Goal: Task Accomplishment & Management: Use online tool/utility

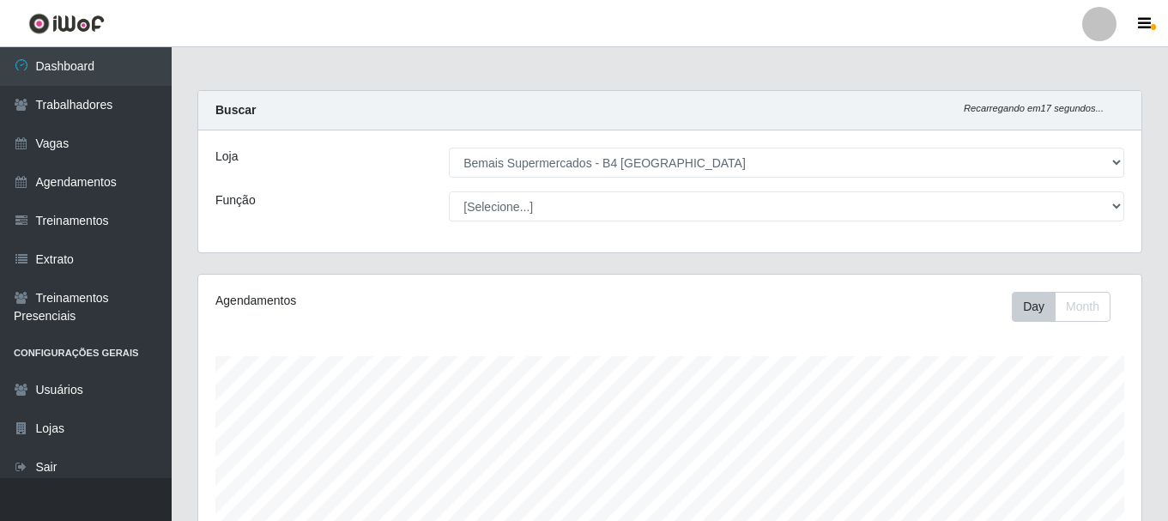
select select "404"
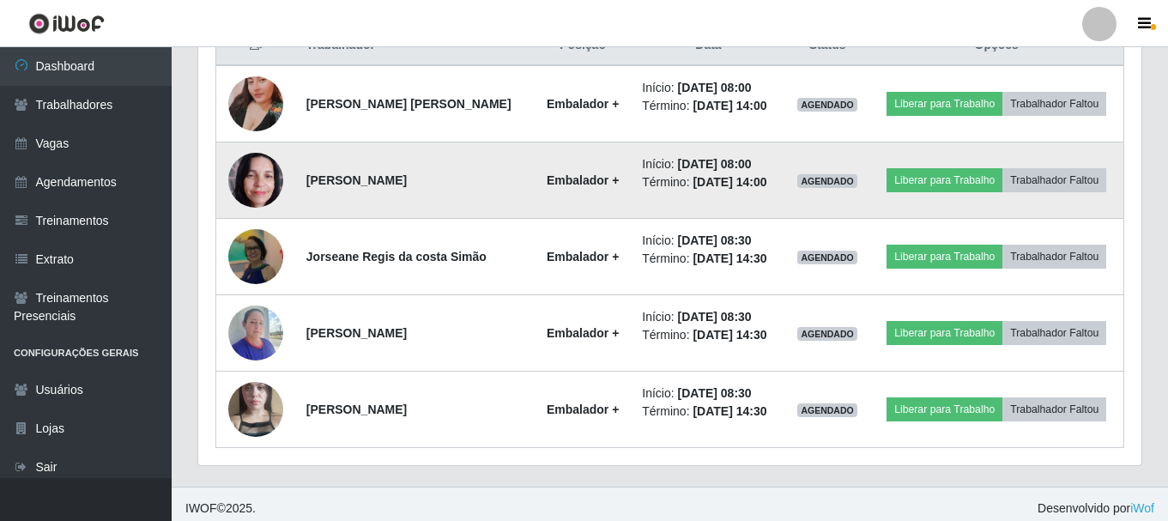
scroll to position [356, 944]
click at [923, 177] on button "Liberar para Trabalho" at bounding box center [945, 180] width 116 height 24
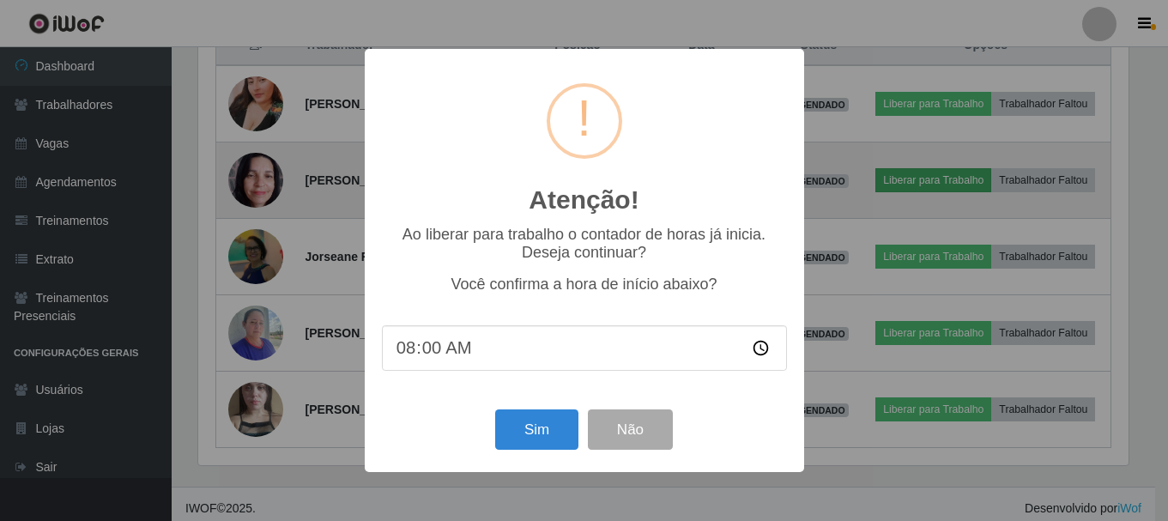
scroll to position [356, 935]
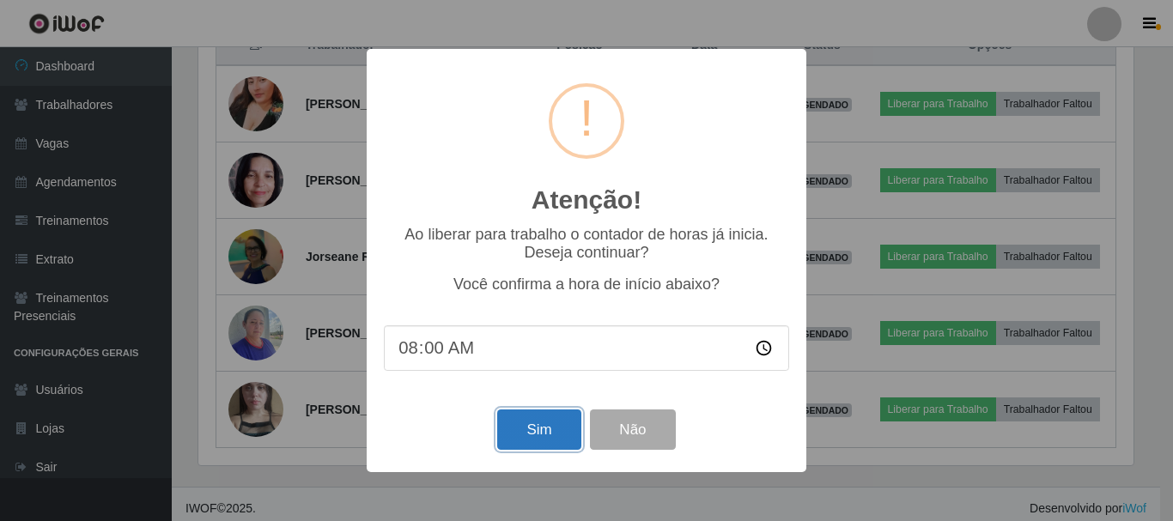
click at [534, 430] on button "Sim" at bounding box center [538, 430] width 83 height 40
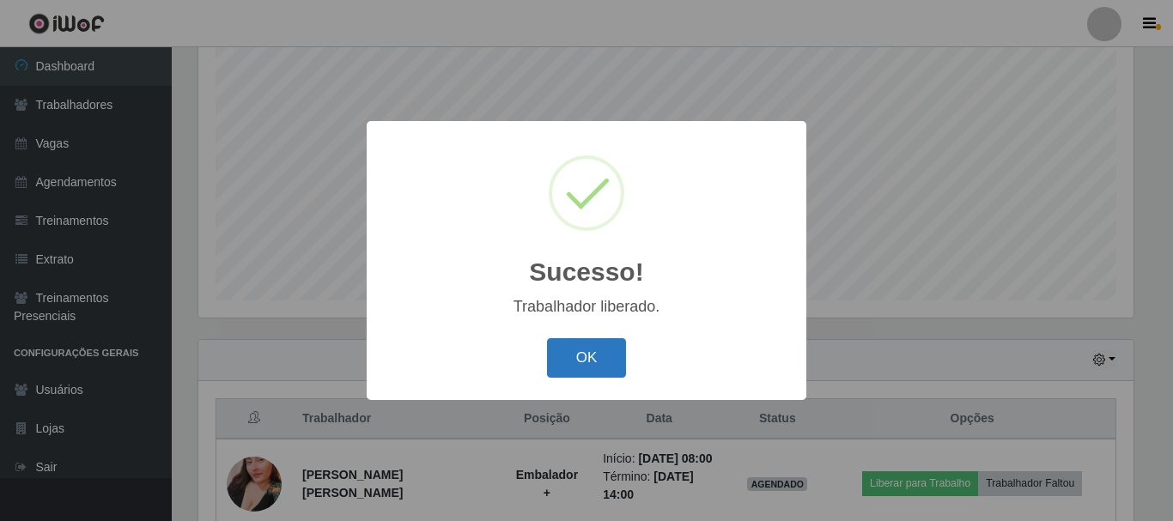
click at [609, 362] on button "OK" at bounding box center [587, 358] width 80 height 40
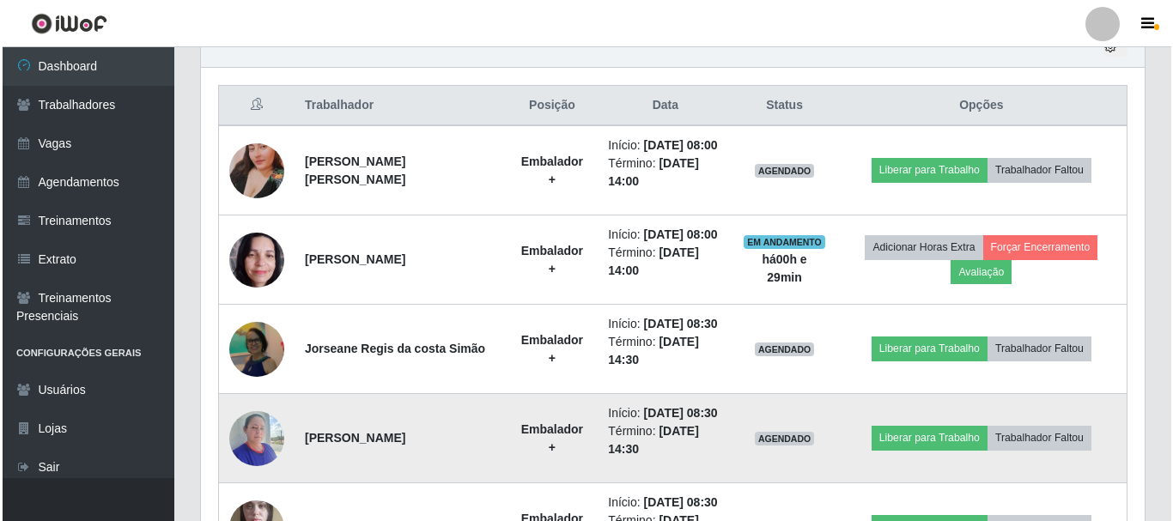
scroll to position [657, 0]
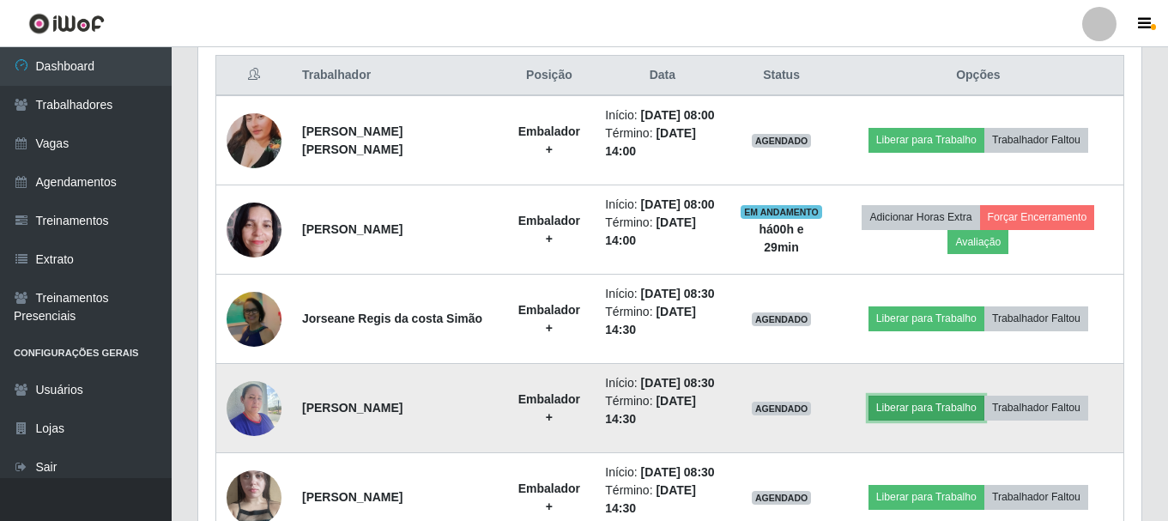
click at [913, 405] on button "Liberar para Trabalho" at bounding box center [927, 408] width 116 height 24
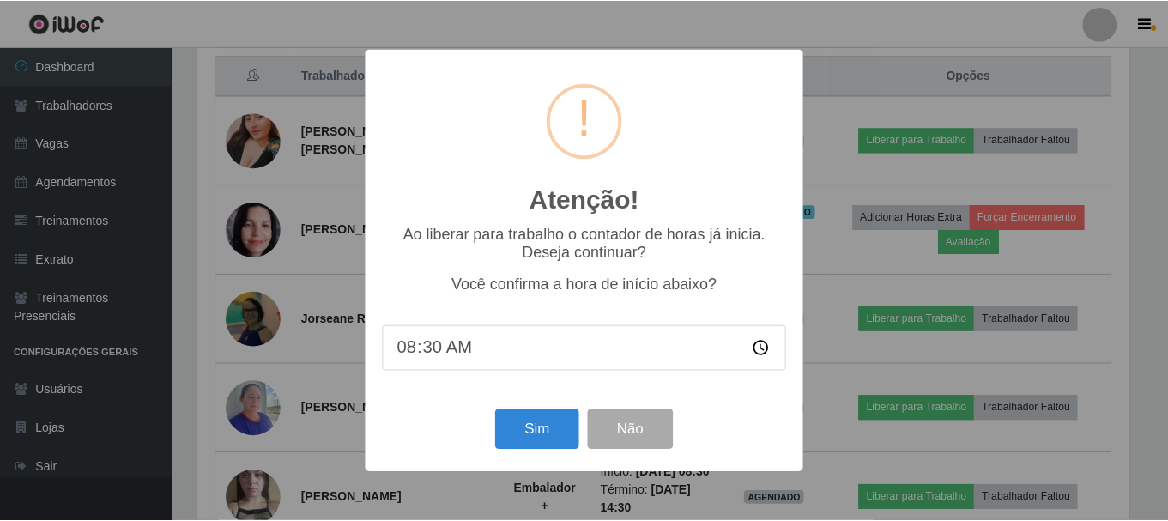
scroll to position [356, 935]
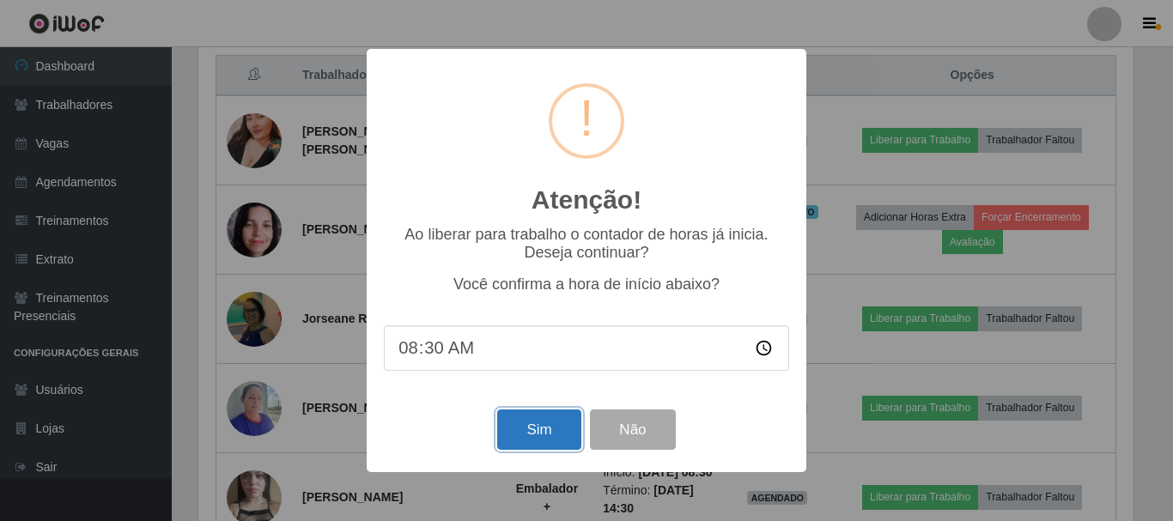
click at [522, 430] on button "Sim" at bounding box center [538, 430] width 83 height 40
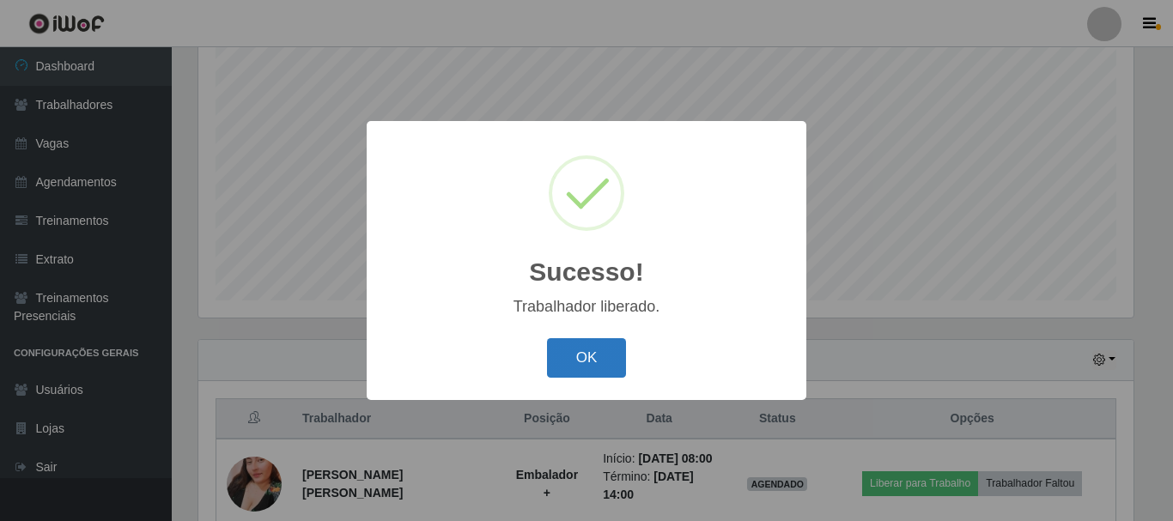
click at [597, 358] on button "OK" at bounding box center [587, 358] width 80 height 40
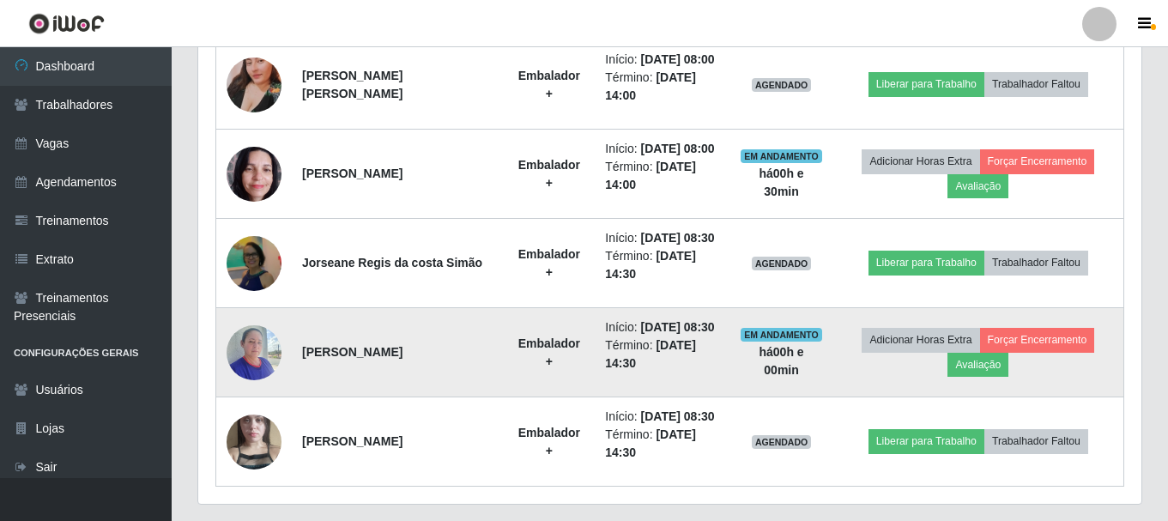
scroll to position [743, 0]
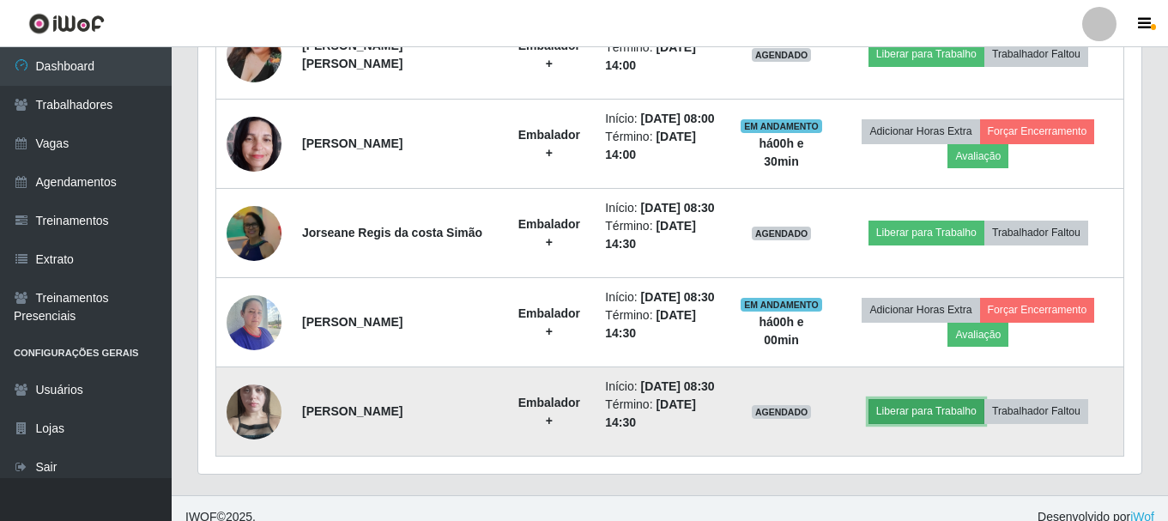
click at [939, 415] on button "Liberar para Trabalho" at bounding box center [927, 411] width 116 height 24
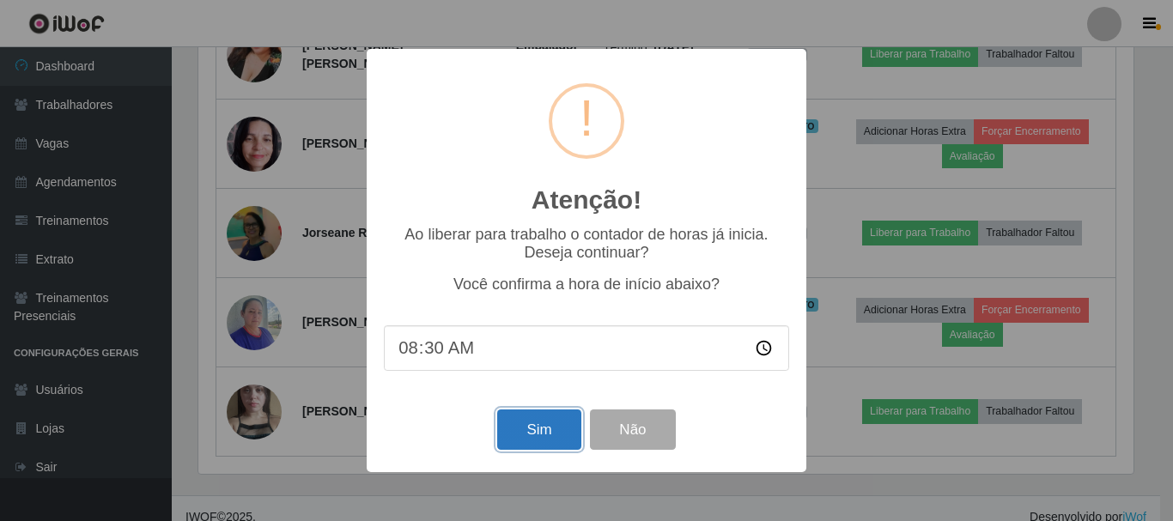
click at [549, 422] on button "Sim" at bounding box center [538, 430] width 83 height 40
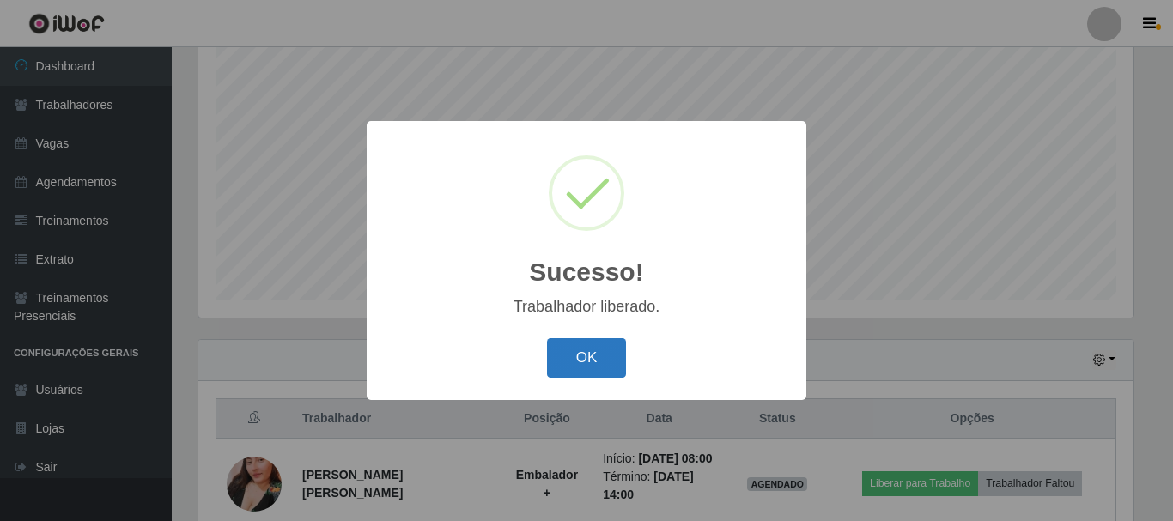
click at [603, 364] on button "OK" at bounding box center [587, 358] width 80 height 40
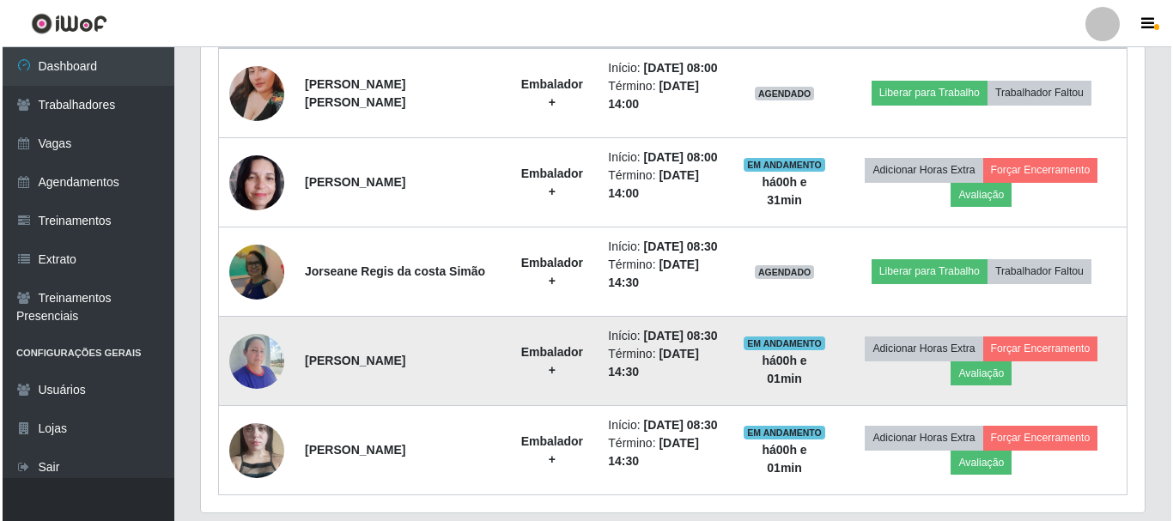
scroll to position [674, 0]
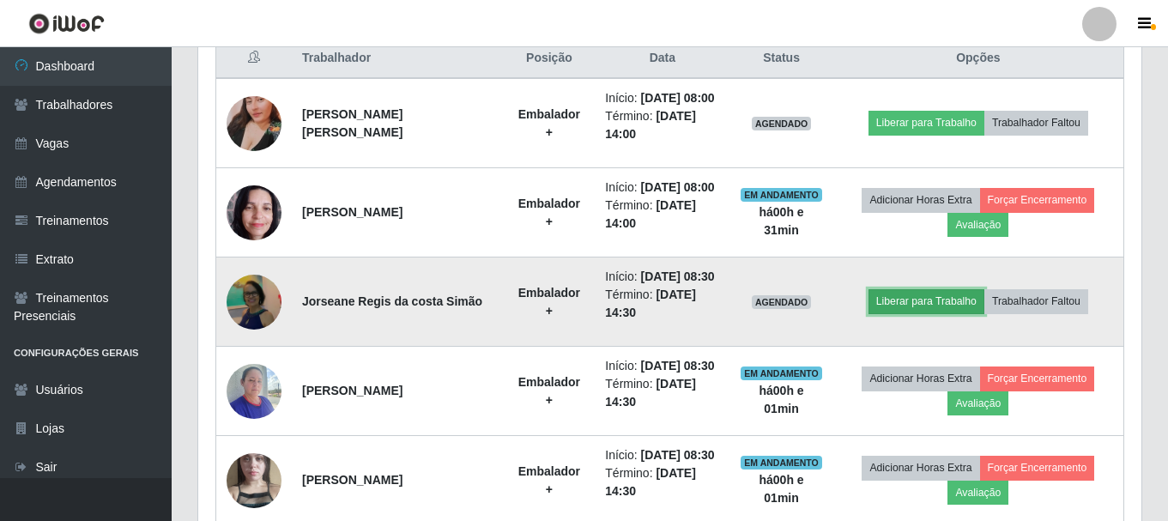
click at [905, 300] on button "Liberar para Trabalho" at bounding box center [927, 301] width 116 height 24
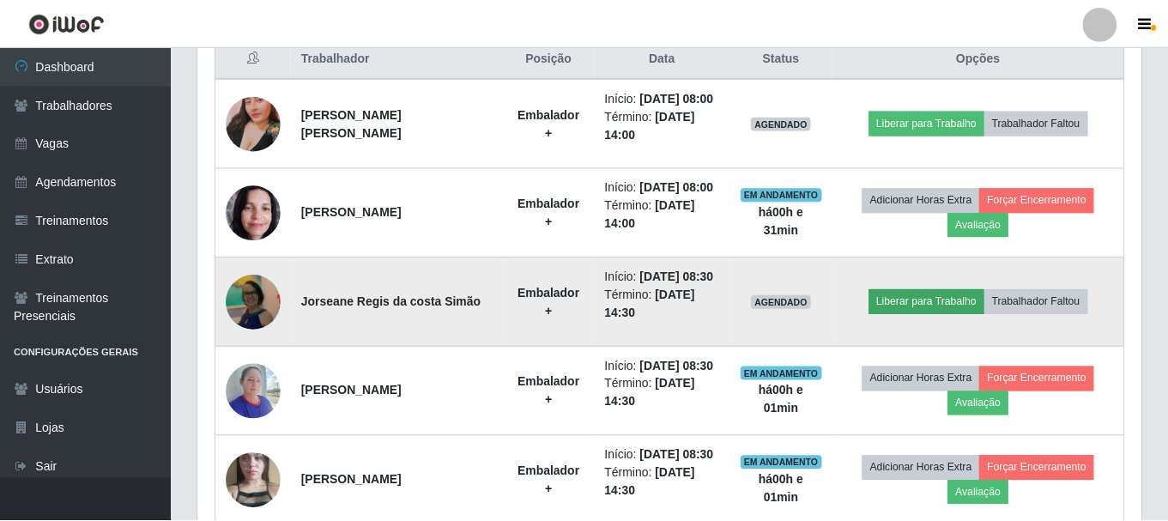
scroll to position [356, 935]
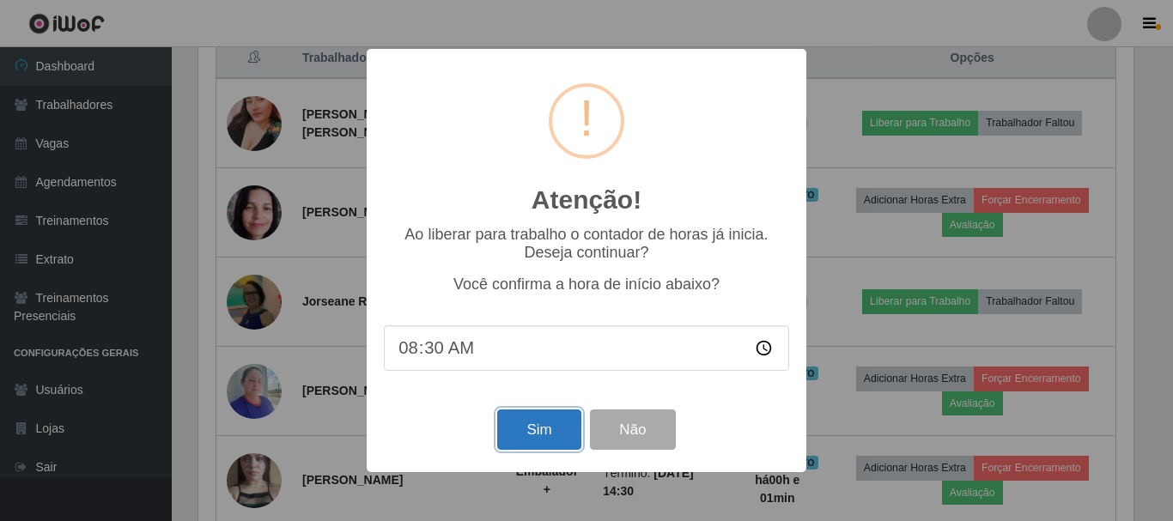
click at [529, 438] on button "Sim" at bounding box center [538, 430] width 83 height 40
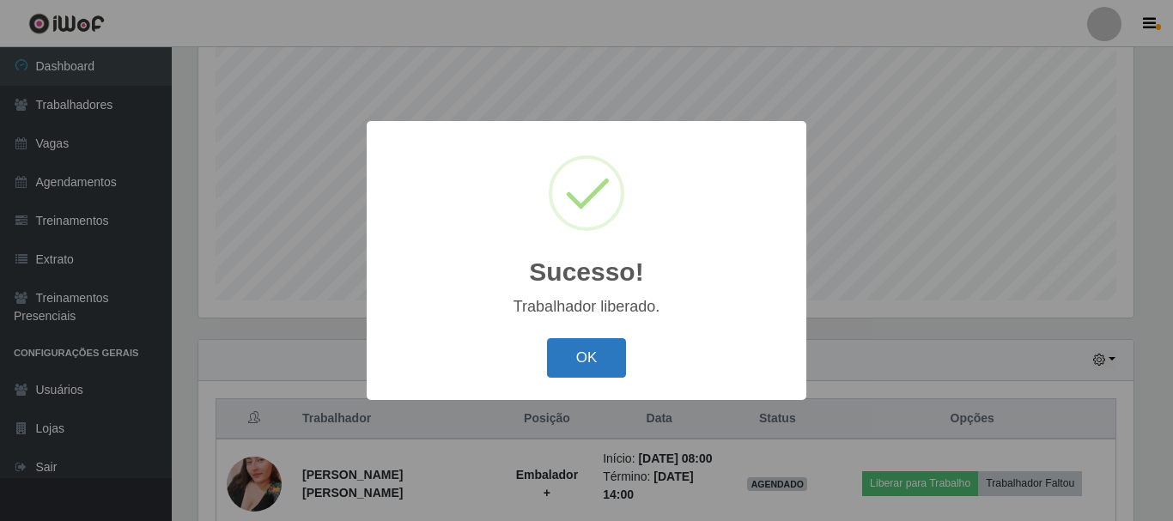
click at [604, 366] on button "OK" at bounding box center [587, 358] width 80 height 40
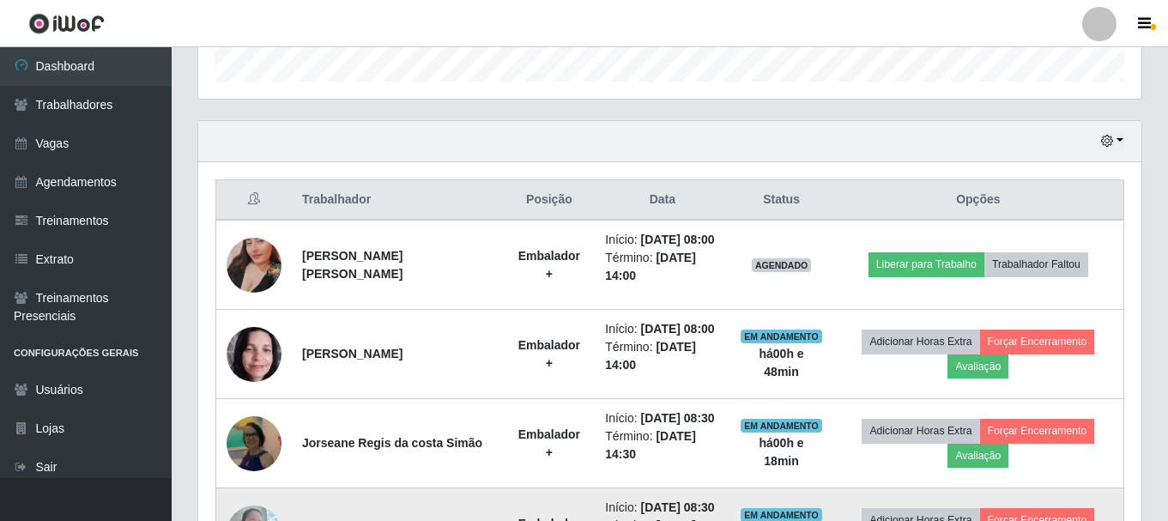
scroll to position [502, 0]
